Goal: Complete application form

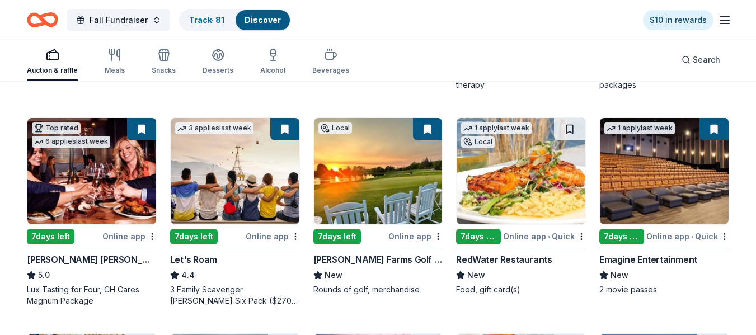
scroll to position [340, 0]
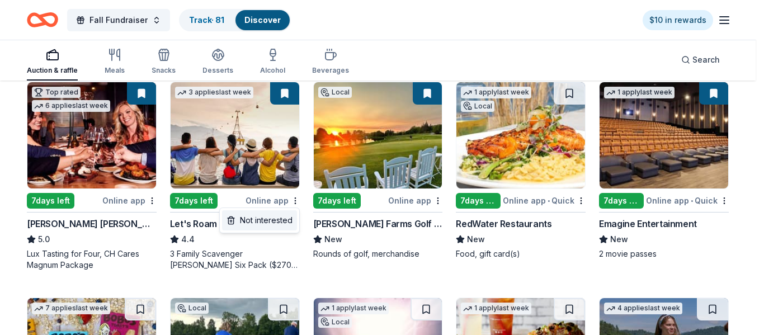
click at [277, 222] on div "Not interested" at bounding box center [259, 220] width 75 height 20
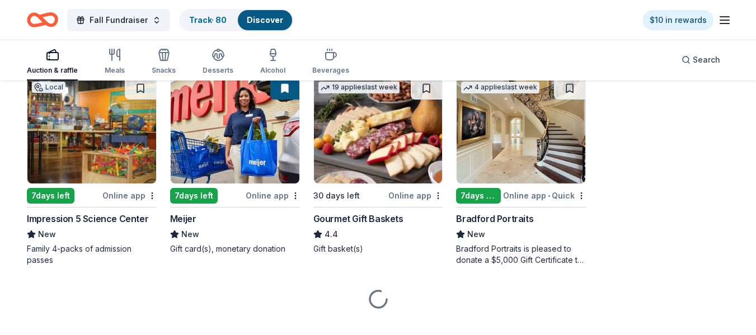
scroll to position [780, 0]
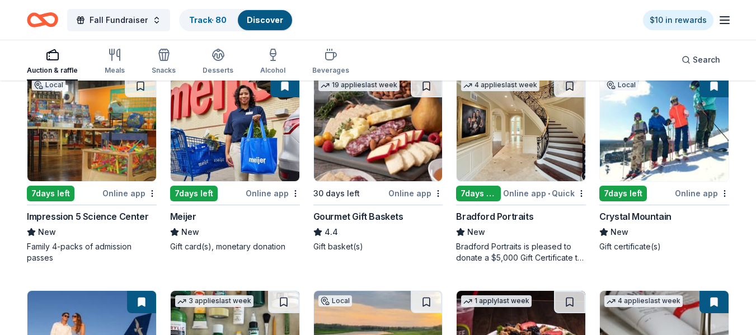
click at [504, 239] on div "Bradford Portraits New Bradford Portraits is pleased to donate a $5,000 Gift Ce…" at bounding box center [521, 237] width 130 height 54
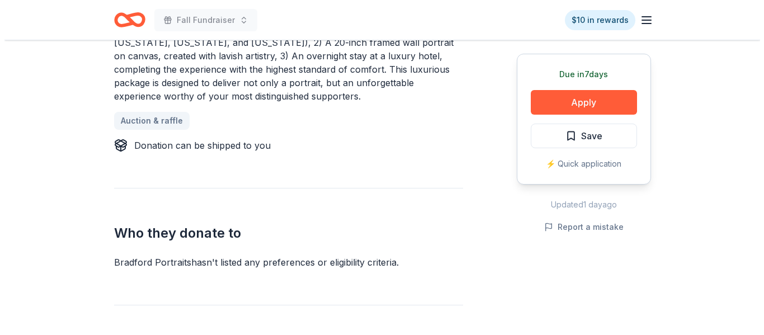
scroll to position [584, 0]
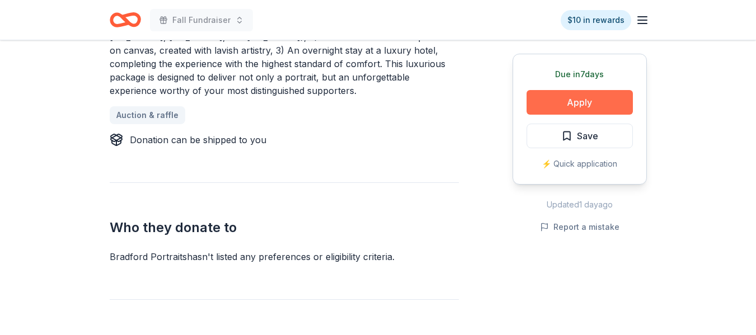
click at [586, 108] on button "Apply" at bounding box center [580, 102] width 106 height 25
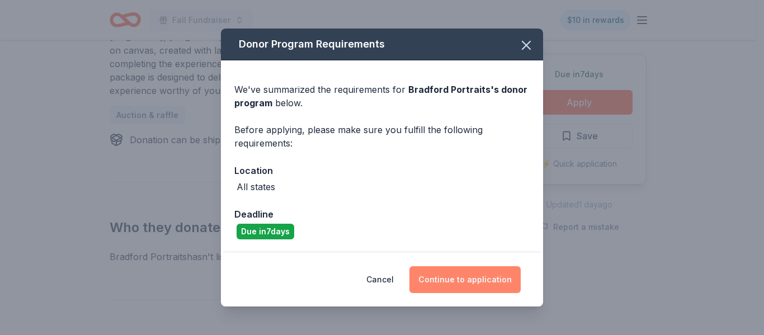
click at [450, 278] on button "Continue to application" at bounding box center [465, 279] width 111 height 27
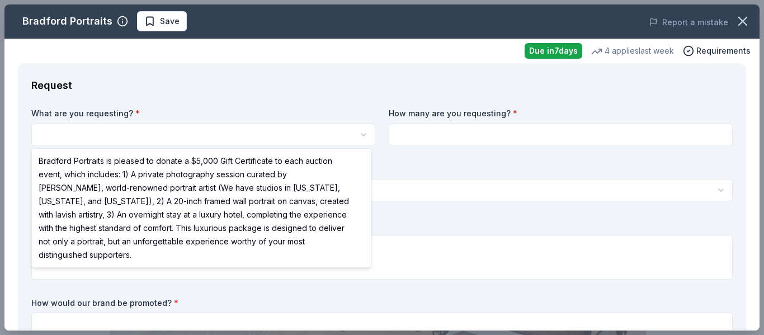
scroll to position [0, 0]
select select "Bradford Portraits is pleased to donate a $5,000 Gift Certificate to each aucti…"
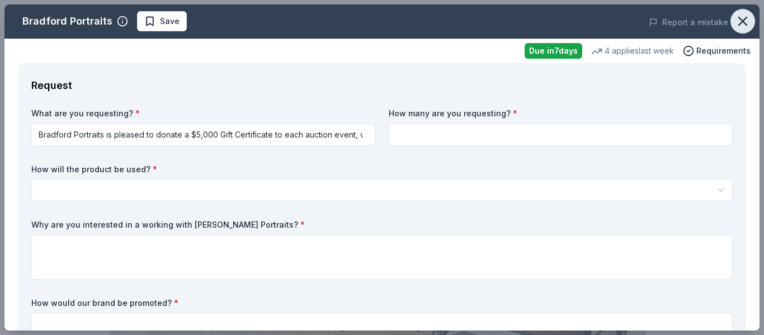
click at [735, 22] on icon "button" at bounding box center [743, 21] width 16 height 16
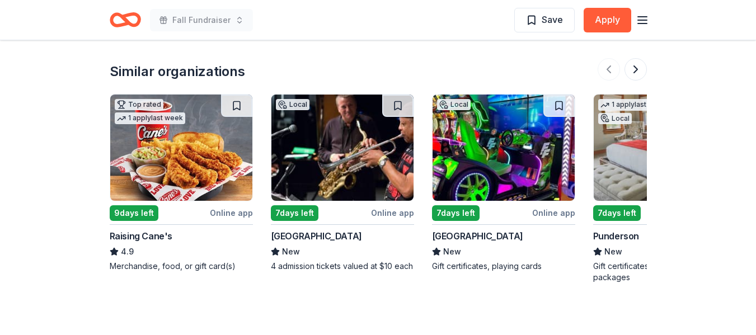
scroll to position [1106, 0]
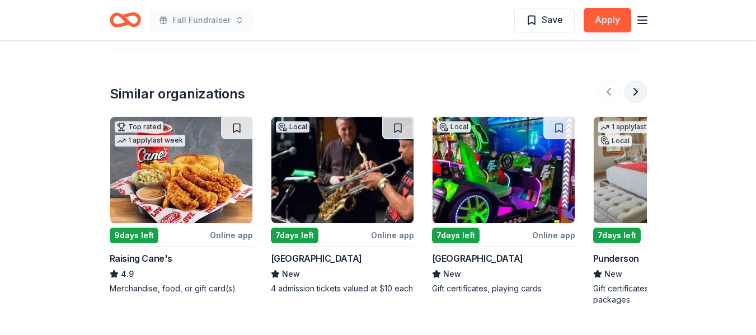
click at [635, 92] on button at bounding box center [636, 92] width 22 height 22
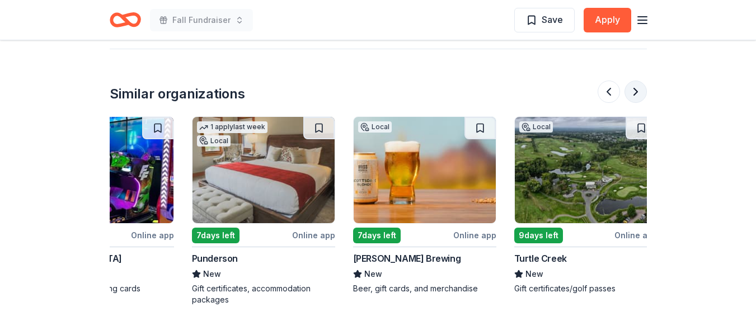
scroll to position [0, 483]
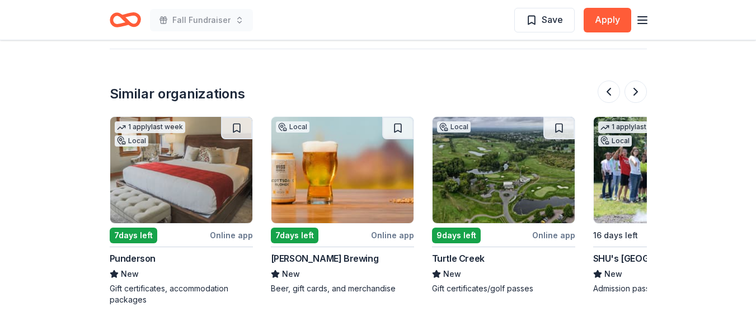
click at [158, 182] on img at bounding box center [181, 170] width 142 height 106
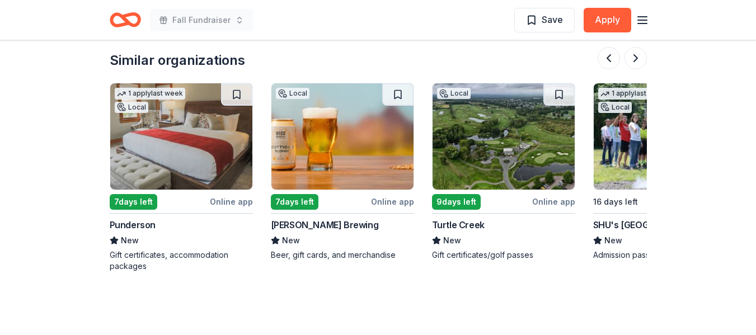
scroll to position [1120, 0]
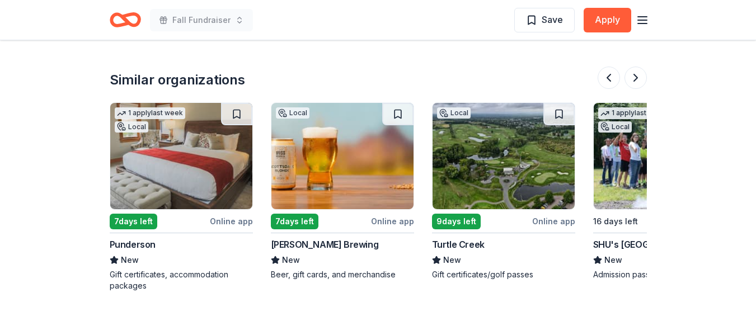
click at [337, 166] on img at bounding box center [342, 156] width 142 height 106
click at [467, 165] on img at bounding box center [504, 156] width 142 height 106
click at [636, 81] on button at bounding box center [636, 78] width 22 height 22
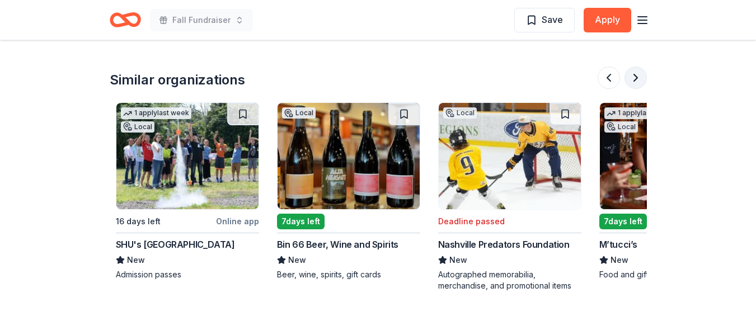
scroll to position [0, 967]
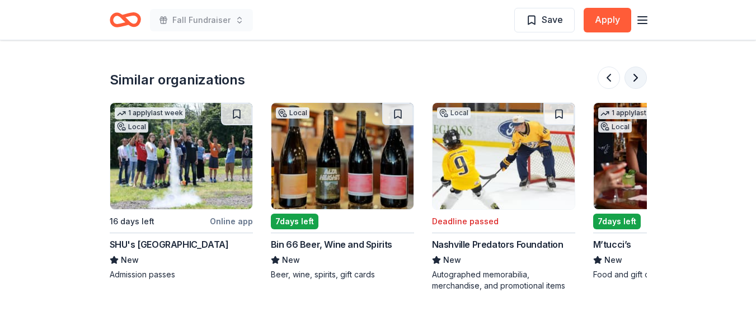
click at [636, 81] on button at bounding box center [636, 78] width 22 height 22
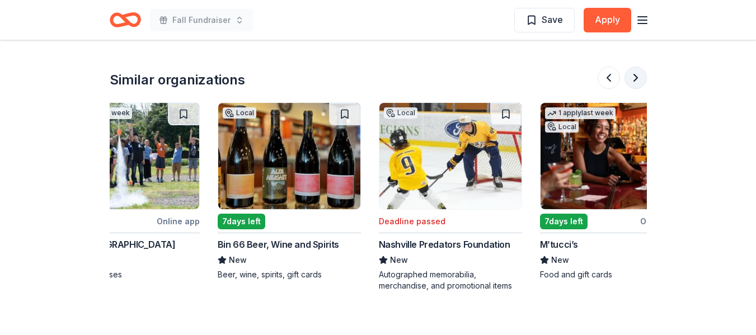
scroll to position [0, 1057]
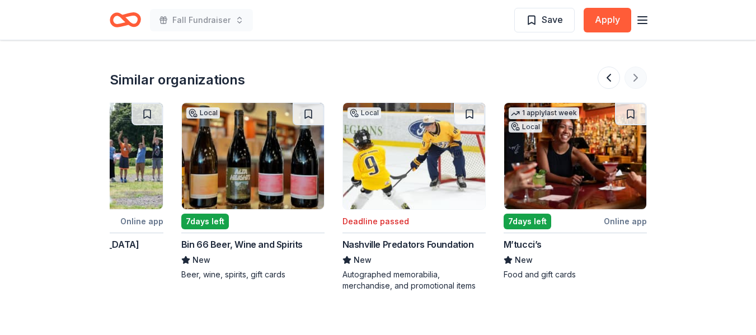
click at [636, 81] on div at bounding box center [622, 78] width 49 height 22
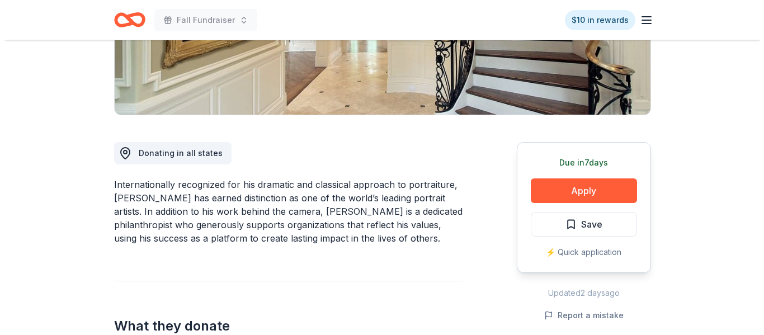
scroll to position [233, 0]
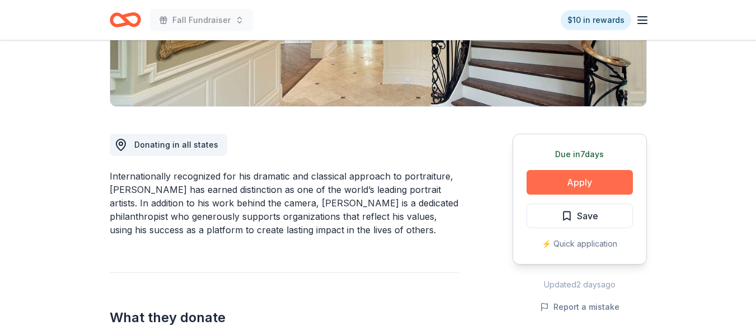
click at [589, 183] on button "Apply" at bounding box center [580, 182] width 106 height 25
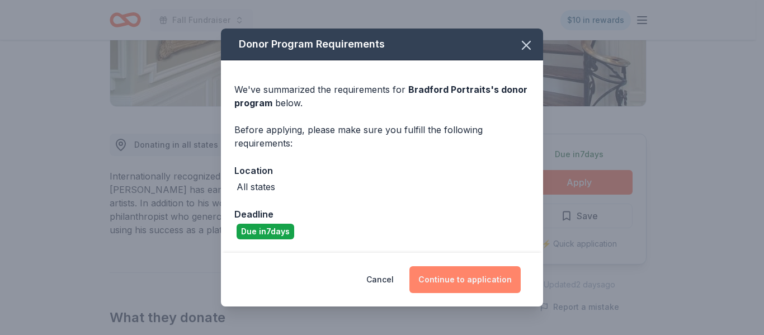
click at [454, 285] on button "Continue to application" at bounding box center [465, 279] width 111 height 27
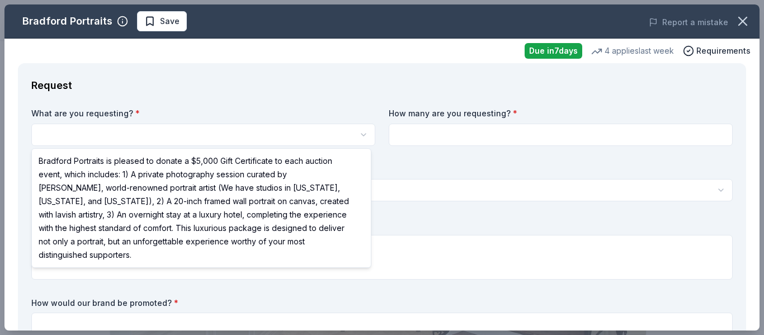
select select "Bradford Portraits is pleased to donate a $5,000 Gift Certificate to each aucti…"
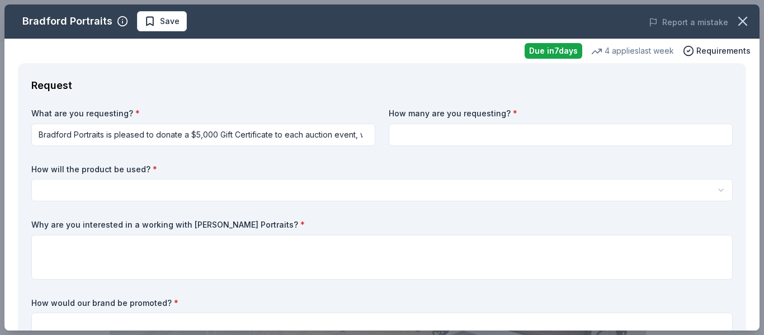
click at [396, 139] on input at bounding box center [561, 135] width 344 height 22
type input "1"
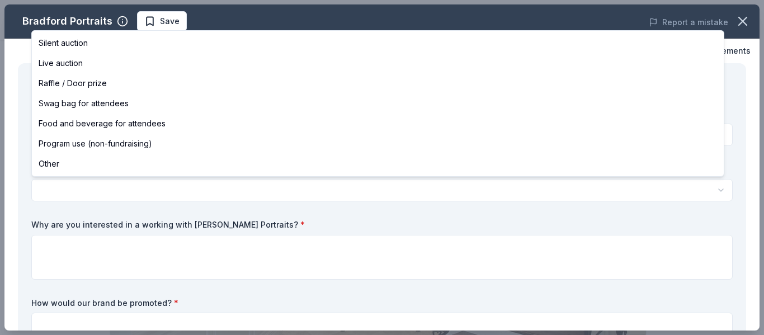
click at [205, 198] on html "Fall Fundraiser Save Apply Due in 7 days Share Bradford Portraits New 4 applies…" at bounding box center [382, 167] width 764 height 335
select select "silentAuction"
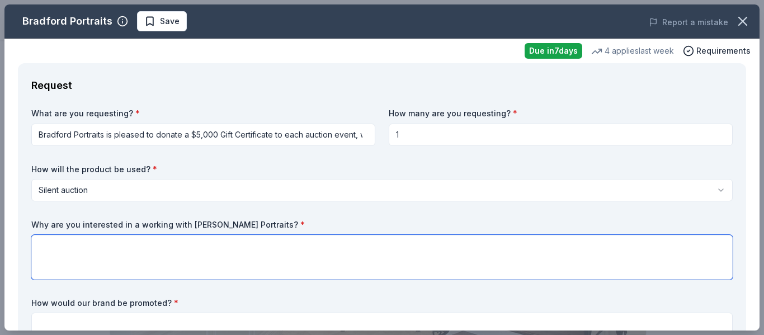
click at [74, 248] on textarea at bounding box center [382, 257] width 702 height 45
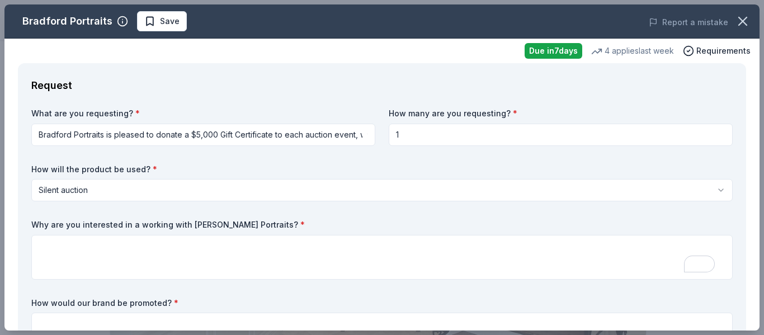
click at [90, 227] on label "Why are you interested in a working with Bradford Portraits? *" at bounding box center [382, 224] width 702 height 11
click at [301, 225] on span "*" at bounding box center [303, 225] width 4 height 10
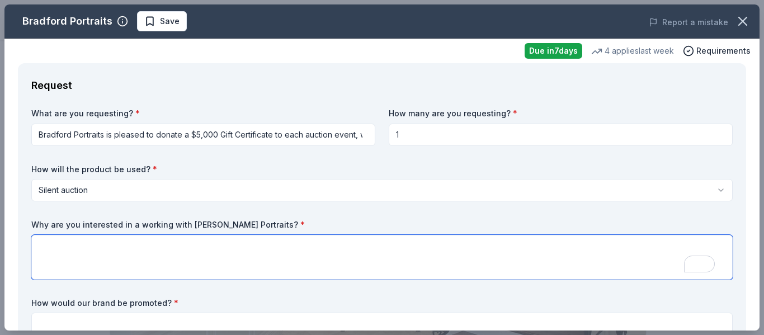
click at [62, 242] on textarea "To enrich screen reader interactions, please activate Accessibility in Grammarl…" at bounding box center [382, 257] width 702 height 45
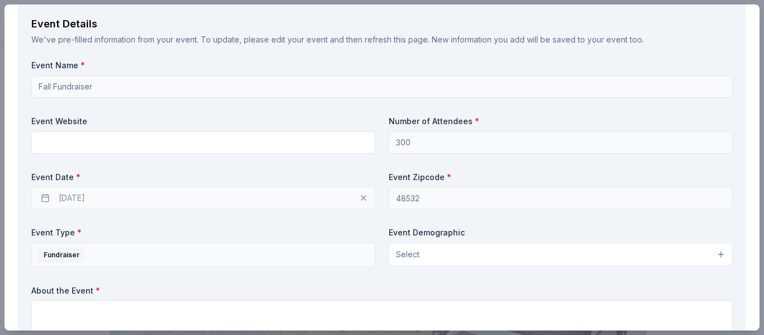
scroll to position [407, 0]
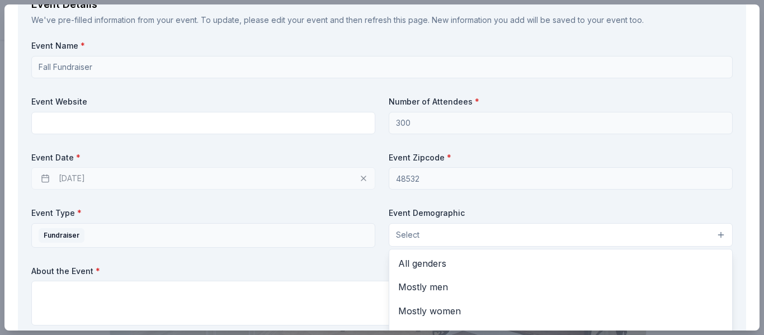
click at [711, 234] on button "Select" at bounding box center [561, 235] width 344 height 24
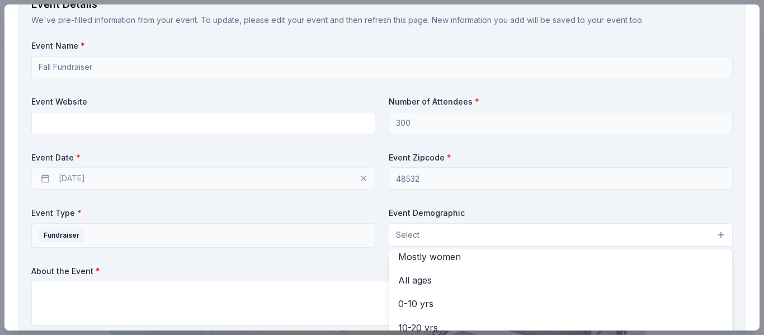
scroll to position [0, 0]
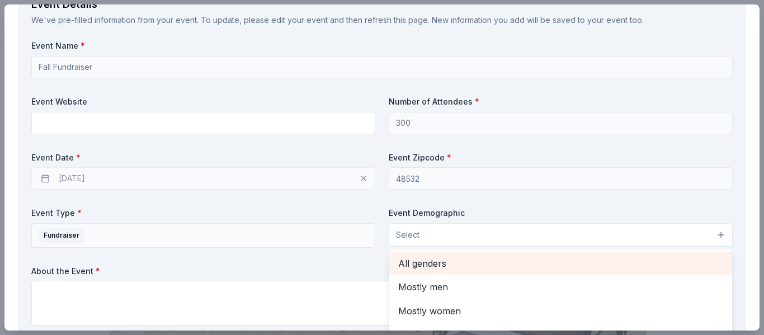
click at [423, 259] on span "All genders" at bounding box center [560, 263] width 325 height 15
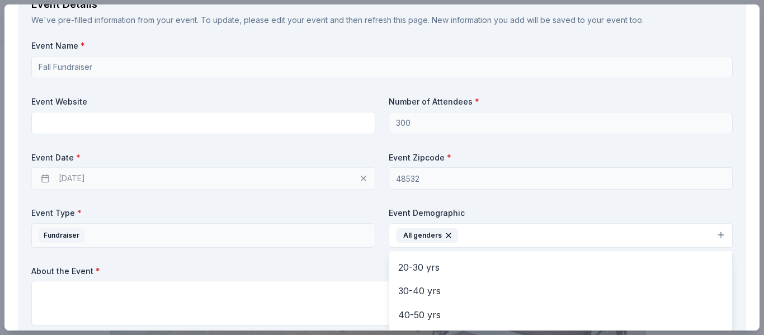
scroll to position [115, 0]
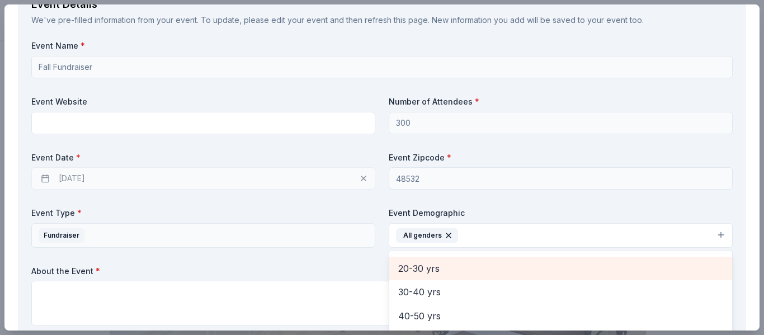
click at [426, 267] on span "20-30 yrs" at bounding box center [560, 268] width 325 height 15
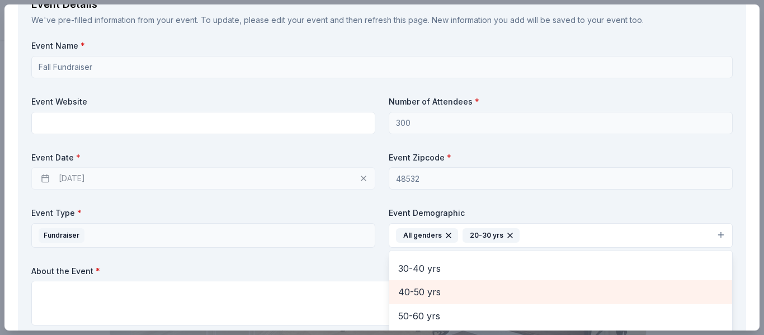
click at [419, 294] on span "40-50 yrs" at bounding box center [560, 292] width 325 height 15
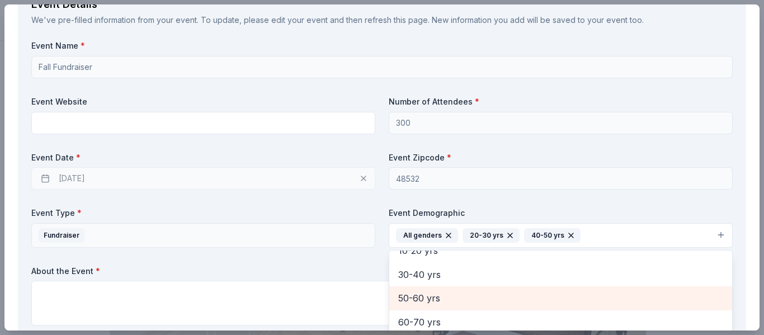
click at [419, 299] on span "50-60 yrs" at bounding box center [560, 298] width 325 height 15
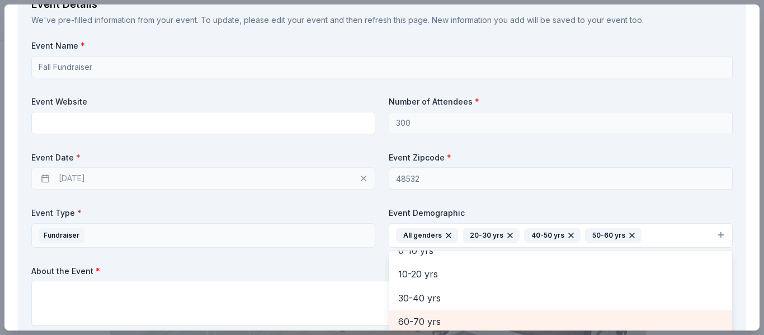
click at [418, 321] on span "60-70 yrs" at bounding box center [560, 321] width 325 height 15
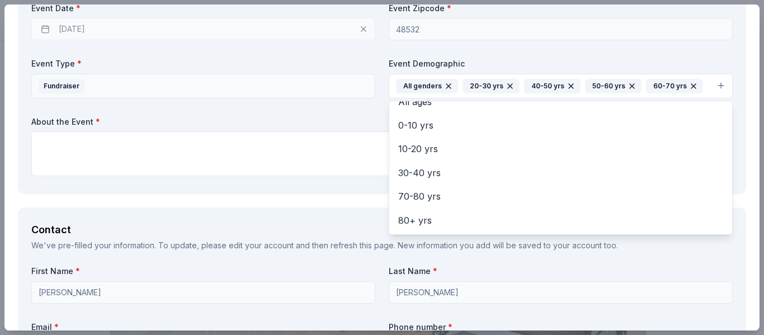
scroll to position [553, 0]
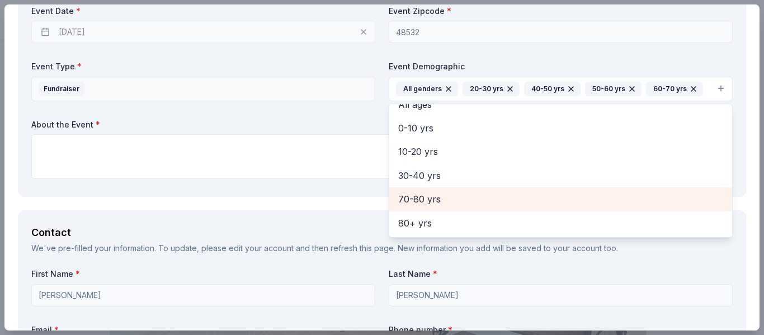
click at [421, 198] on span "70-80 yrs" at bounding box center [560, 199] width 325 height 15
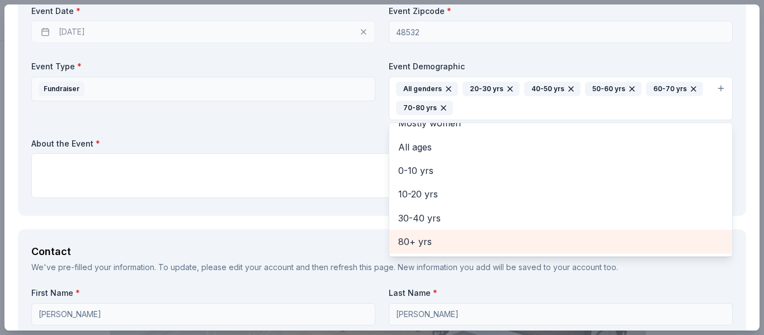
click at [416, 242] on span "80+ yrs" at bounding box center [560, 241] width 325 height 15
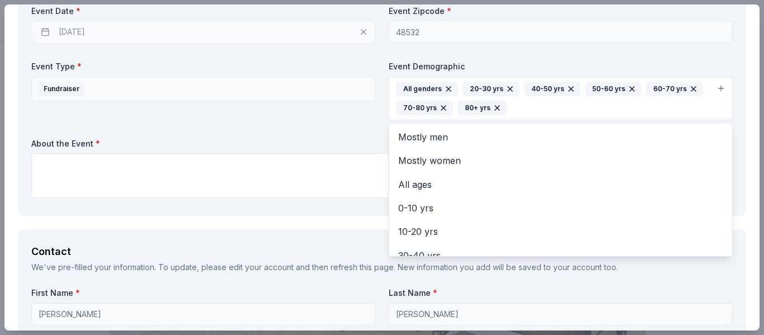
scroll to position [13, 0]
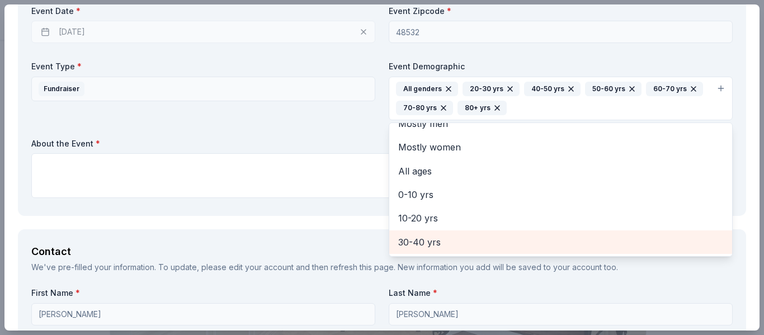
click at [423, 241] on span "30-40 yrs" at bounding box center [560, 242] width 325 height 15
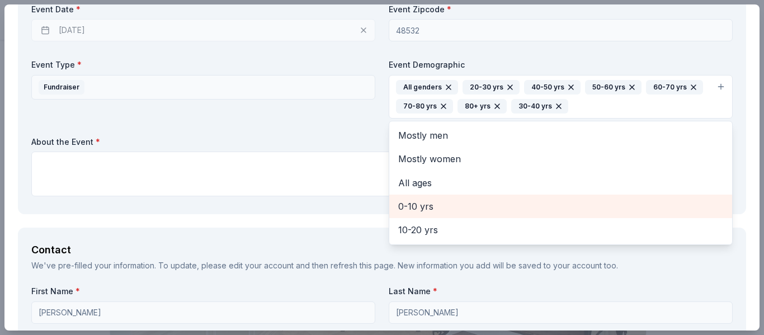
scroll to position [576, 0]
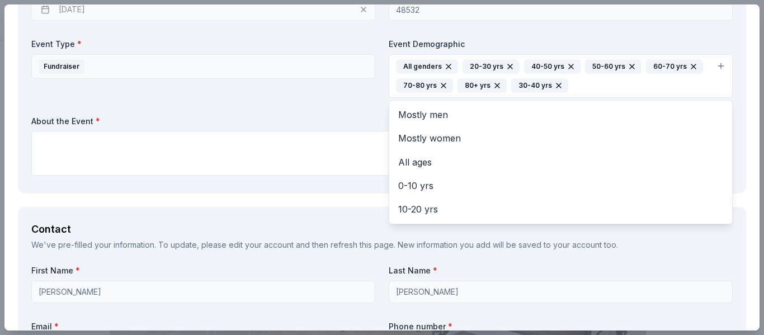
click at [344, 121] on div "Event Name * Fall Fundraiser Event Website Number of Attendees * 300 Event Date…" at bounding box center [382, 25] width 702 height 309
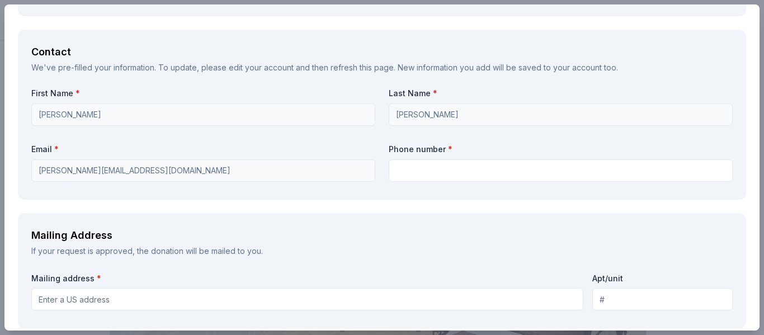
scroll to position [757, 0]
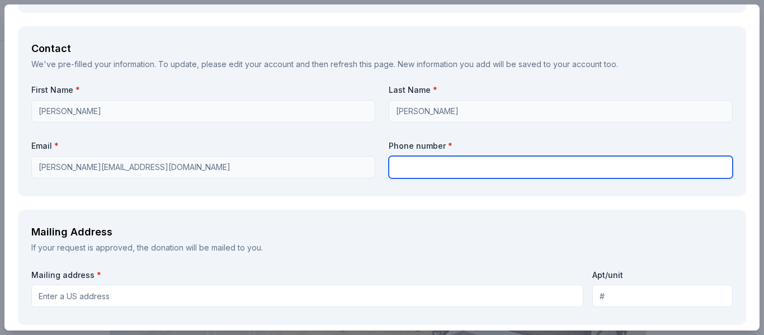
click at [411, 170] on input "text" at bounding box center [561, 167] width 344 height 22
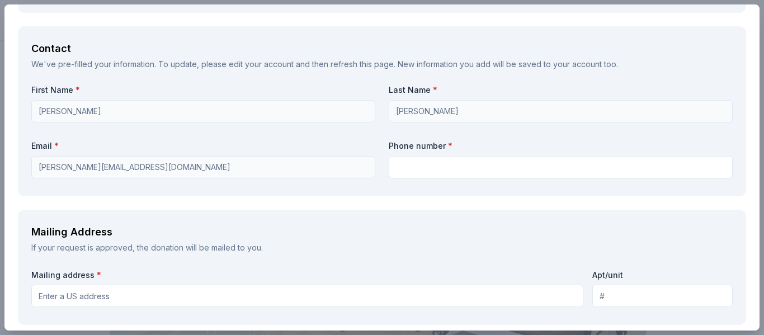
click at [453, 138] on div "First Name * Erica Last Name * Beavers Email * erica.cavalierbandboosters@gmail…" at bounding box center [382, 133] width 702 height 98
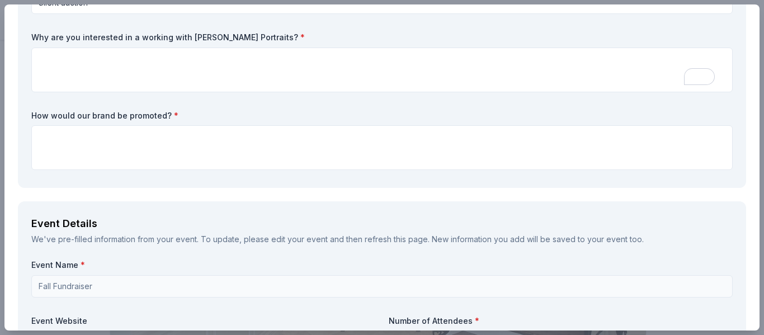
scroll to position [0, 0]
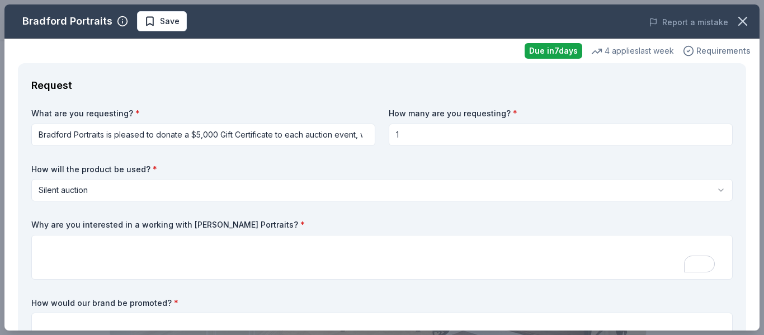
click at [686, 48] on icon "button" at bounding box center [688, 50] width 11 height 11
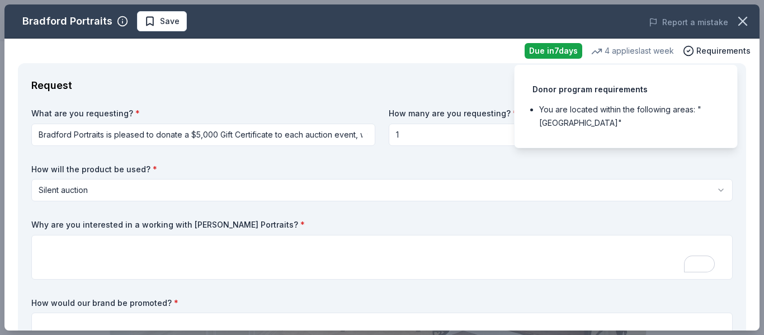
click at [461, 73] on div "Request What are you requesting? * Bradford Portraits is pleased to donate a $5…" at bounding box center [382, 219] width 729 height 312
